Goal: Task Accomplishment & Management: Use online tool/utility

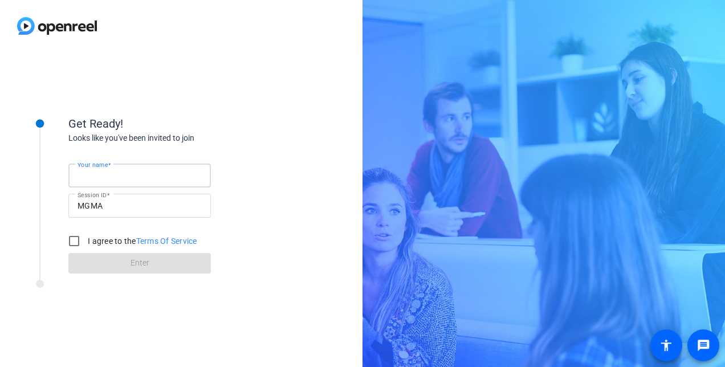
click at [168, 173] on input "Your name" at bounding box center [140, 176] width 124 height 14
type input "Anka"
click at [72, 242] on input "I agree to the Terms Of Service" at bounding box center [74, 241] width 23 height 23
checkbox input "true"
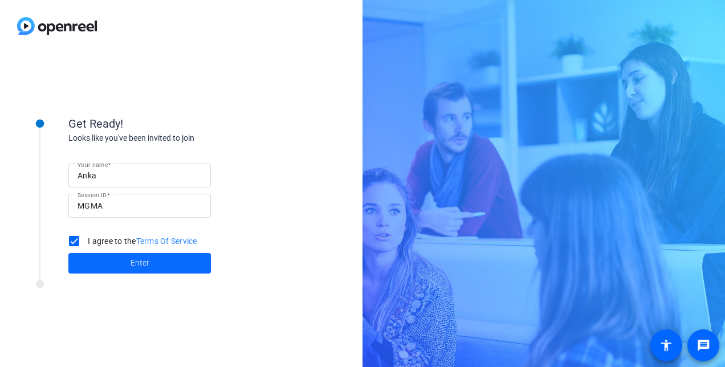
click at [99, 256] on span at bounding box center [139, 263] width 143 height 27
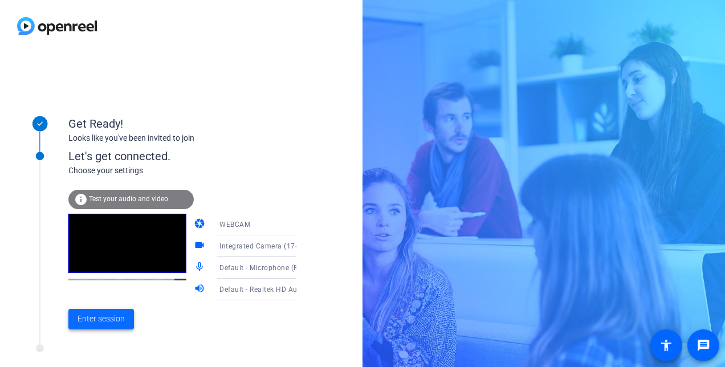
click at [110, 316] on span "Enter session" at bounding box center [101, 319] width 47 height 12
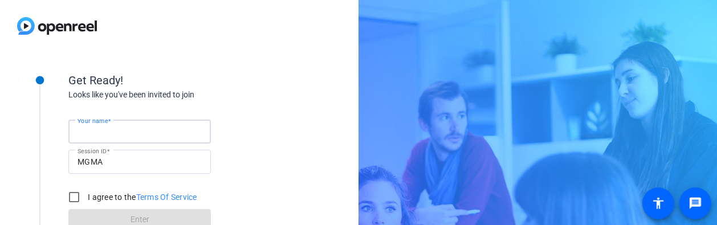
click at [159, 126] on input "Your name" at bounding box center [140, 132] width 124 height 14
type input "Anka"
click at [76, 198] on input "I agree to the Terms Of Service" at bounding box center [74, 197] width 23 height 23
checkbox input "true"
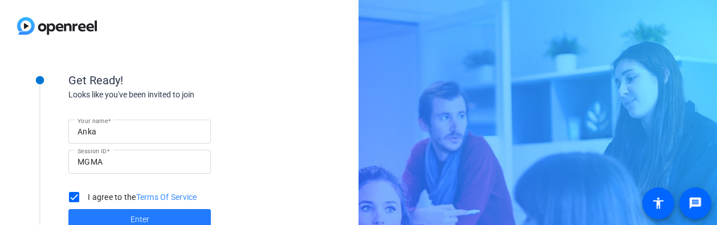
click at [91, 210] on span at bounding box center [139, 219] width 143 height 27
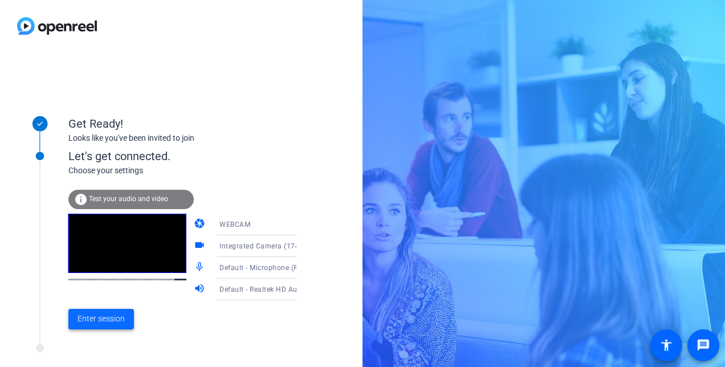
click at [108, 225] on span "Enter session" at bounding box center [101, 319] width 47 height 12
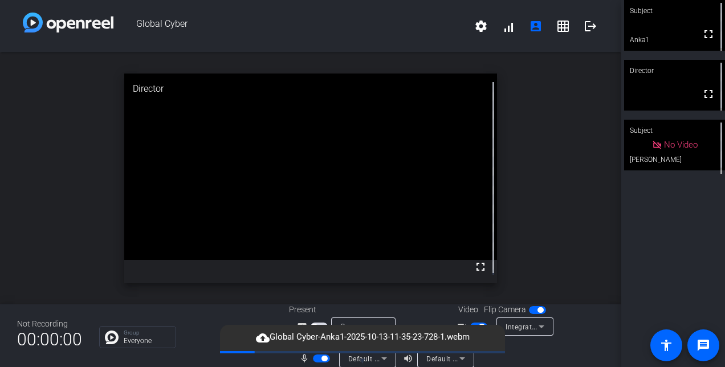
click at [66, 117] on div "open_in_new Director fullscreen" at bounding box center [311, 178] width 622 height 252
